Goal: Task Accomplishment & Management: Manage account settings

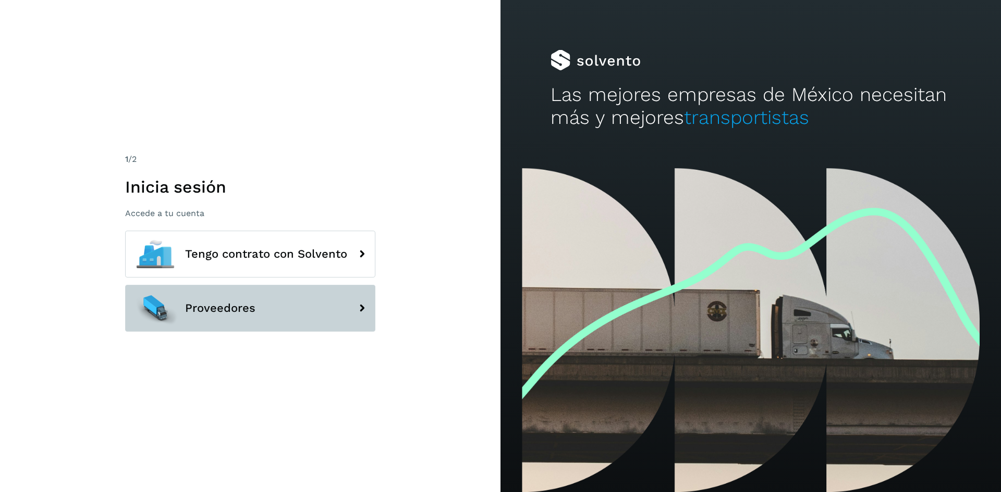
click at [247, 324] on button "Proveedores" at bounding box center [250, 308] width 250 height 47
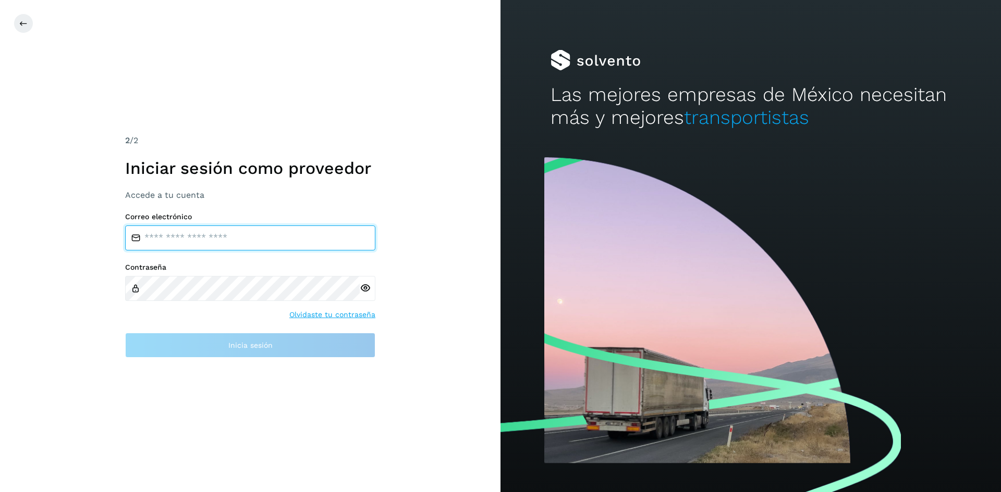
type input "**********"
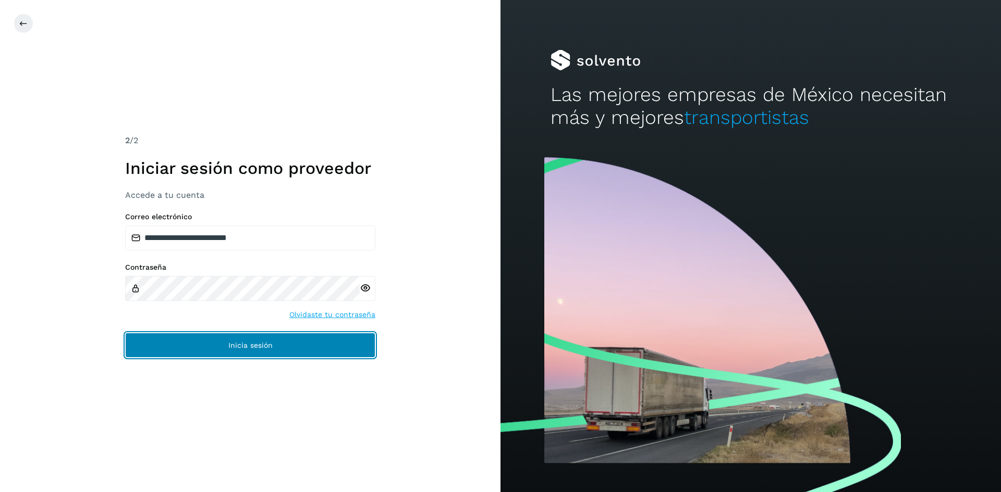
click at [277, 356] on button "Inicia sesión" at bounding box center [250, 345] width 250 height 25
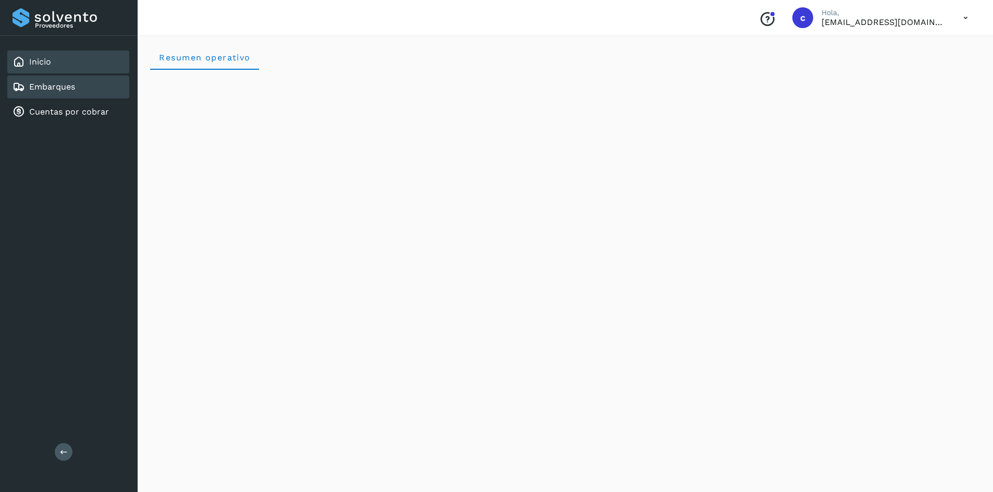
click at [94, 84] on div "Embarques" at bounding box center [68, 87] width 122 height 23
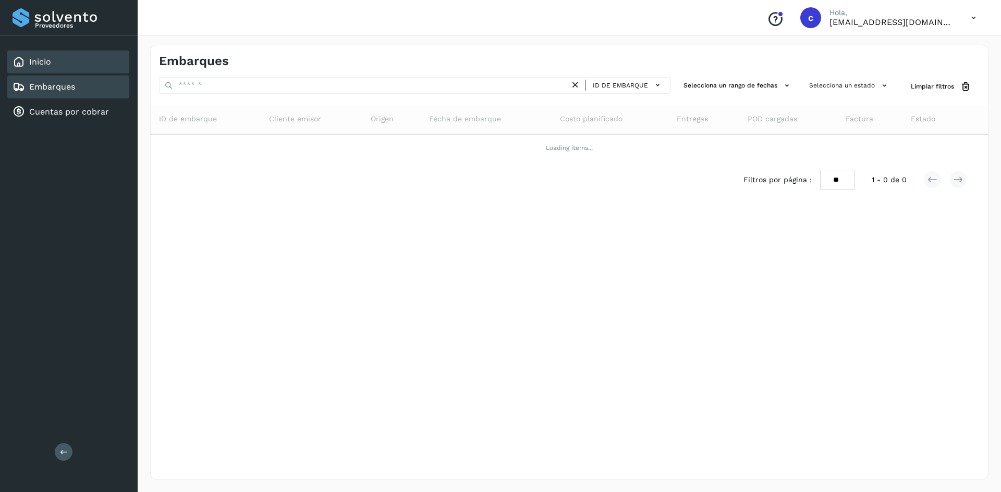
click at [81, 64] on div "Inicio" at bounding box center [68, 62] width 122 height 23
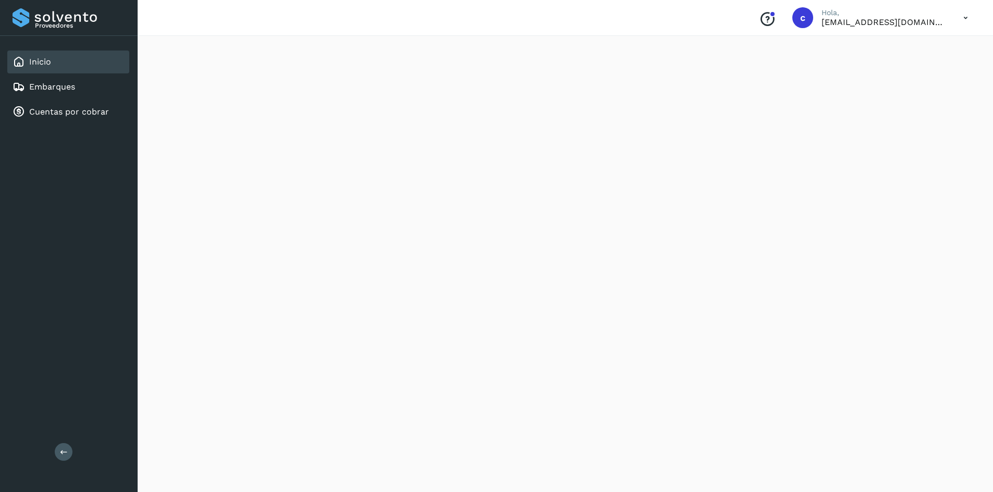
scroll to position [782, 0]
